Goal: Check status: Check status

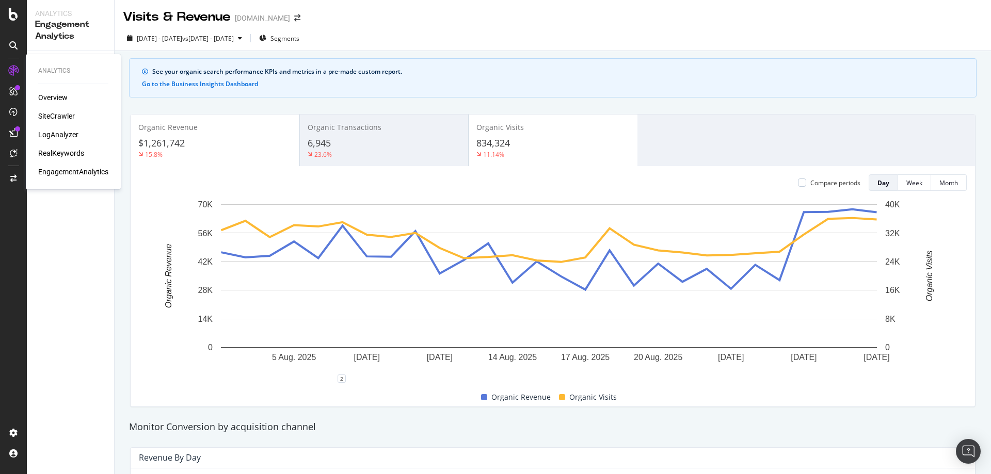
scroll to position [155, 0]
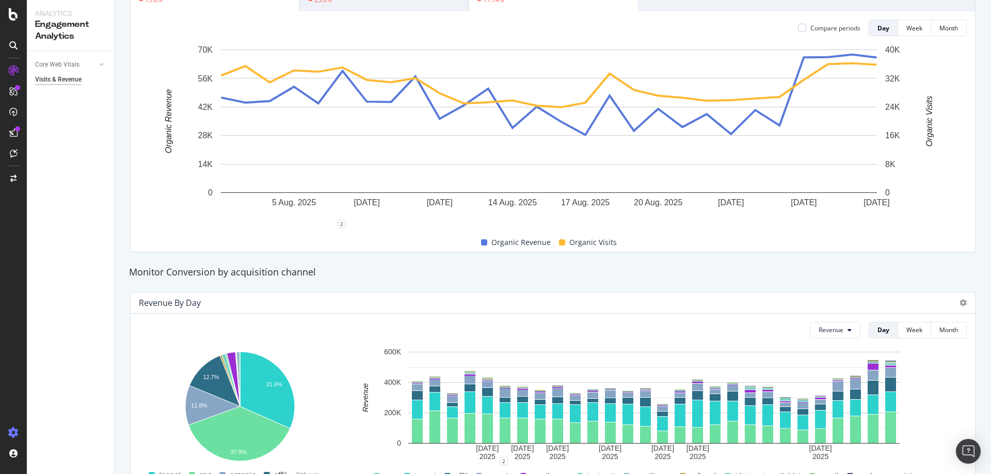
click at [13, 432] on icon at bounding box center [13, 433] width 10 height 10
click at [13, 430] on icon at bounding box center [13, 433] width 10 height 10
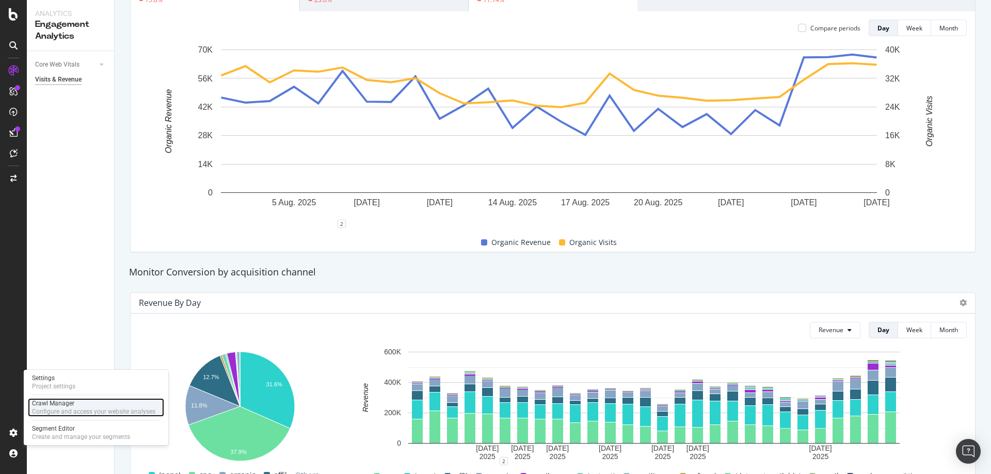
click at [54, 412] on div "Configure and access your website analyses" at bounding box center [93, 412] width 123 height 8
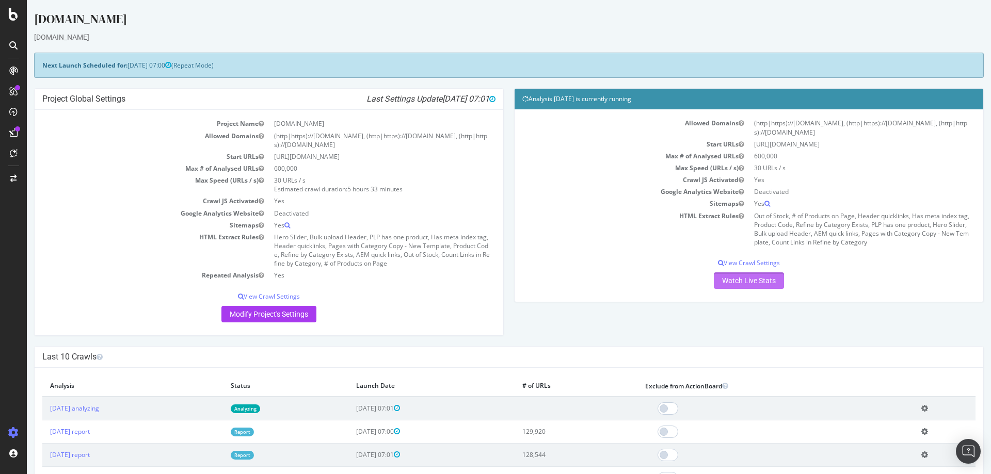
click at [743, 285] on link "Watch Live Stats" at bounding box center [749, 281] width 70 height 17
